Goal: Task Accomplishment & Management: Manage account settings

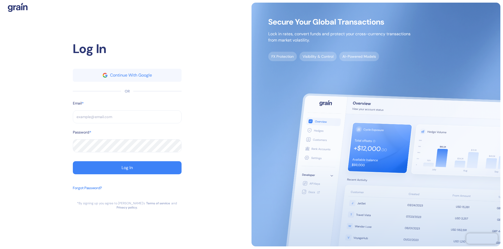
click at [127, 119] on input "text" at bounding box center [127, 116] width 109 height 13
type input "[EMAIL_ADDRESS][DOMAIN_NAME]"
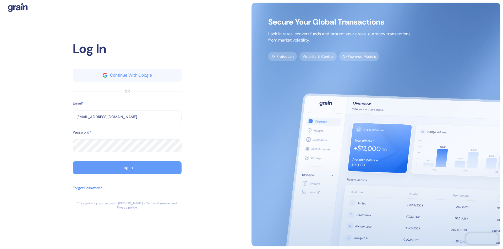
click at [127, 170] on div "Log In" at bounding box center [126, 168] width 11 height 4
